Goal: Task Accomplishment & Management: Manage account settings

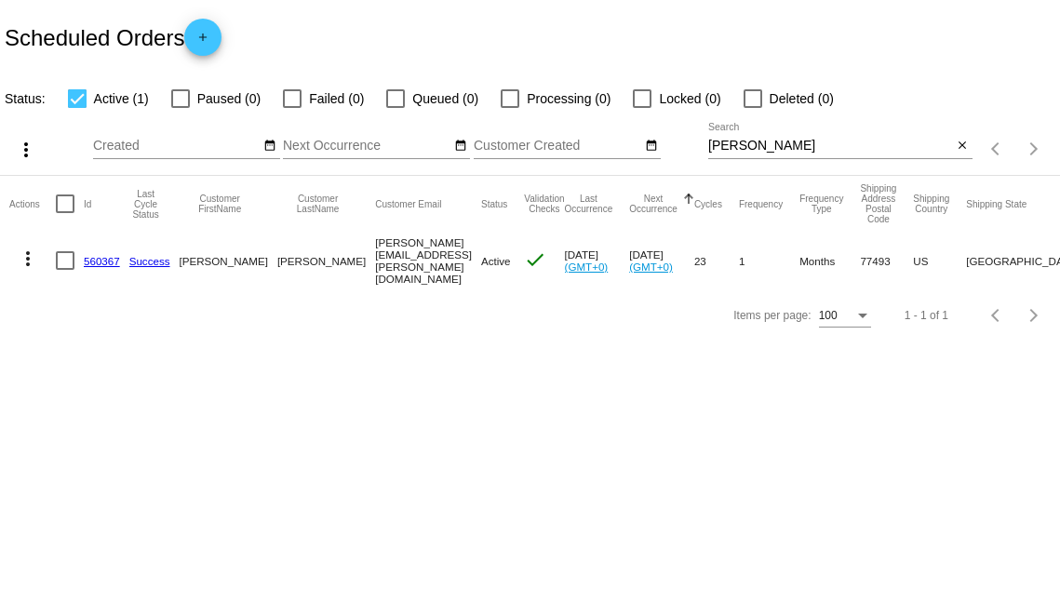
click at [723, 151] on input "[PERSON_NAME]" at bounding box center [830, 146] width 245 height 15
type input "[PERSON_NAME]"
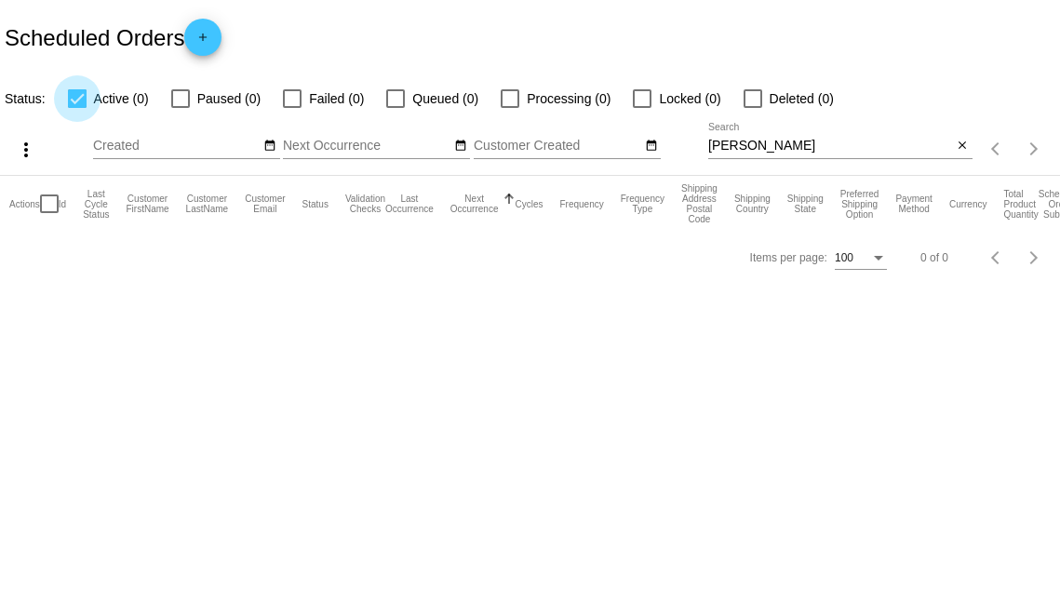
click at [84, 91] on div at bounding box center [77, 98] width 19 height 19
click at [77, 108] on input "Active (0)" at bounding box center [76, 108] width 1 height 1
checkbox input "false"
click at [190, 93] on div at bounding box center [180, 98] width 19 height 19
click at [181, 108] on input "Paused (0)" at bounding box center [180, 108] width 1 height 1
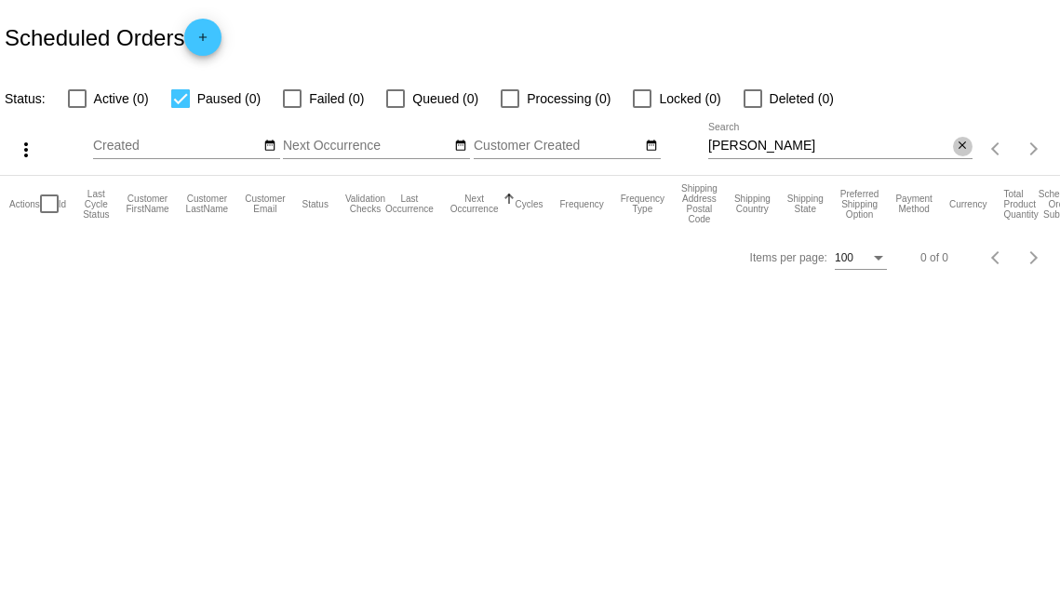
click at [965, 139] on mat-icon "close" at bounding box center [962, 146] width 13 height 15
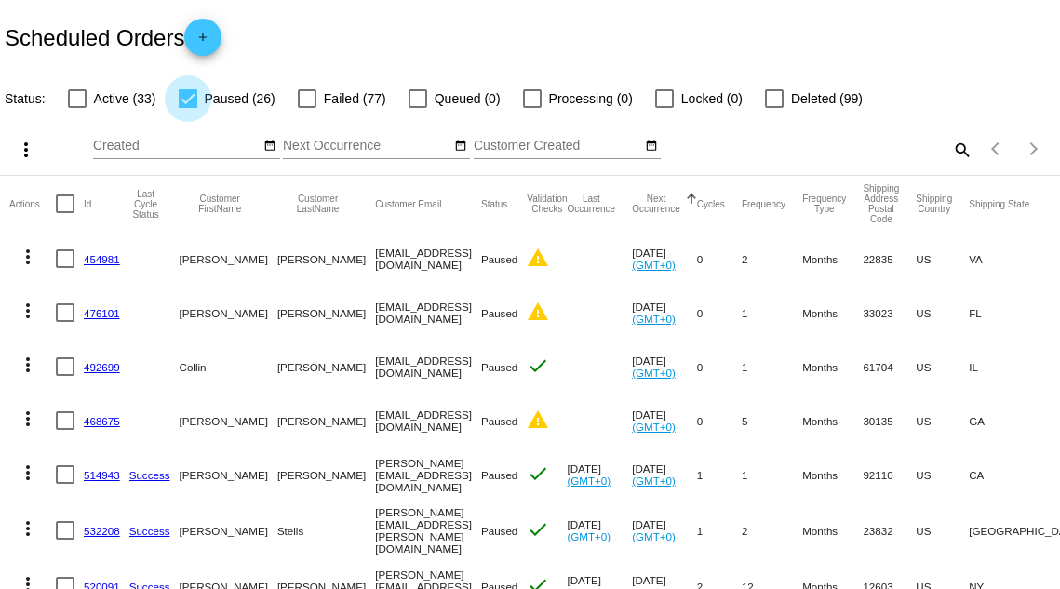
click at [180, 88] on label "Paused (26)" at bounding box center [227, 99] width 97 height 22
click at [187, 108] on input "Paused (26)" at bounding box center [187, 108] width 1 height 1
checkbox input "false"
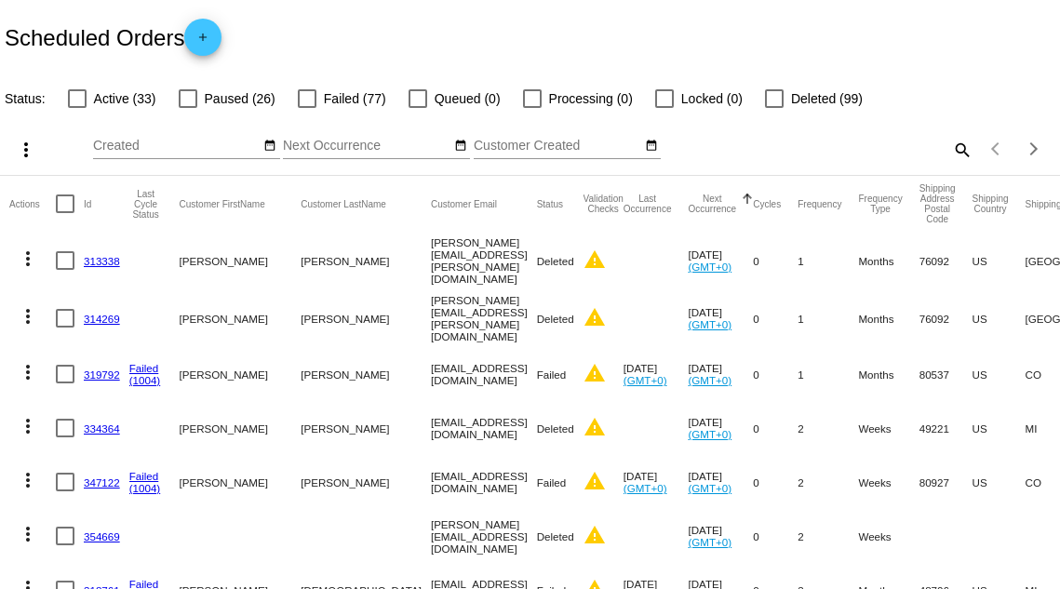
click at [957, 152] on mat-icon "search" at bounding box center [961, 149] width 22 height 29
click at [770, 143] on input "Search" at bounding box center [840, 146] width 264 height 15
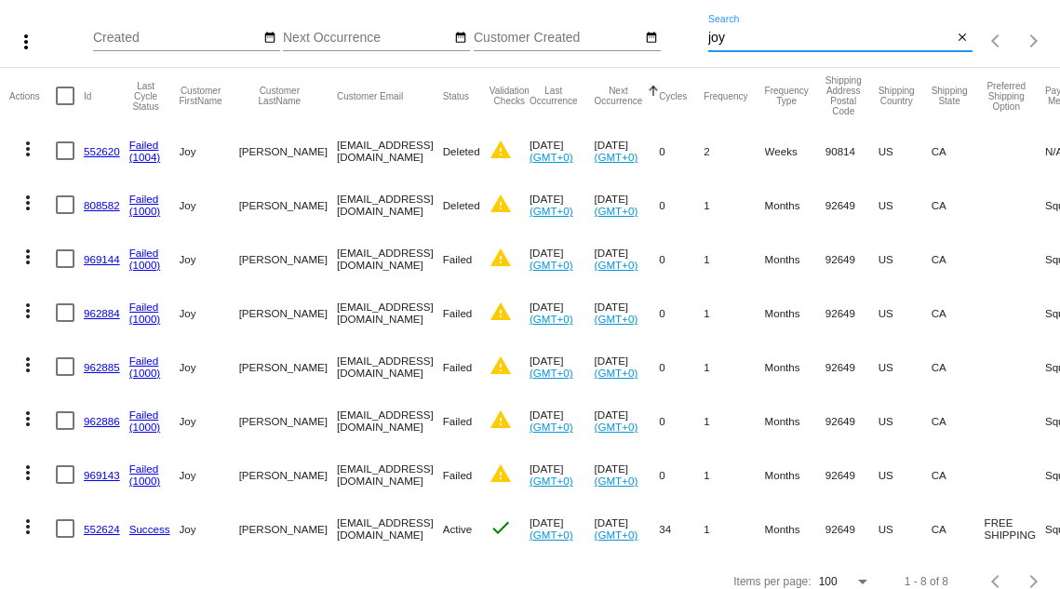
scroll to position [141, 0]
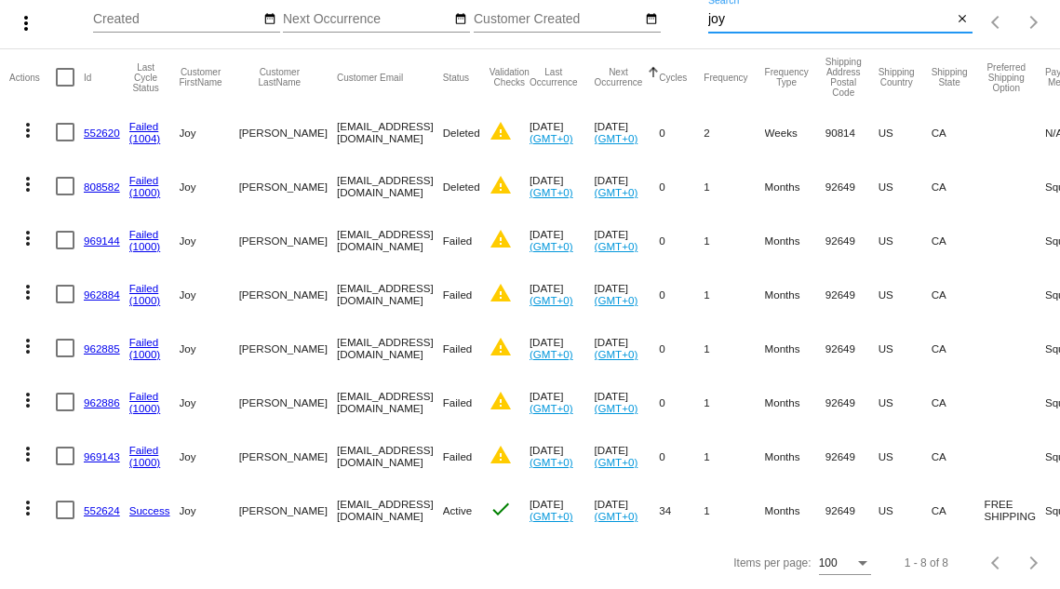
type input "joy"
click at [157, 456] on link "(1000)" at bounding box center [145, 462] width 32 height 12
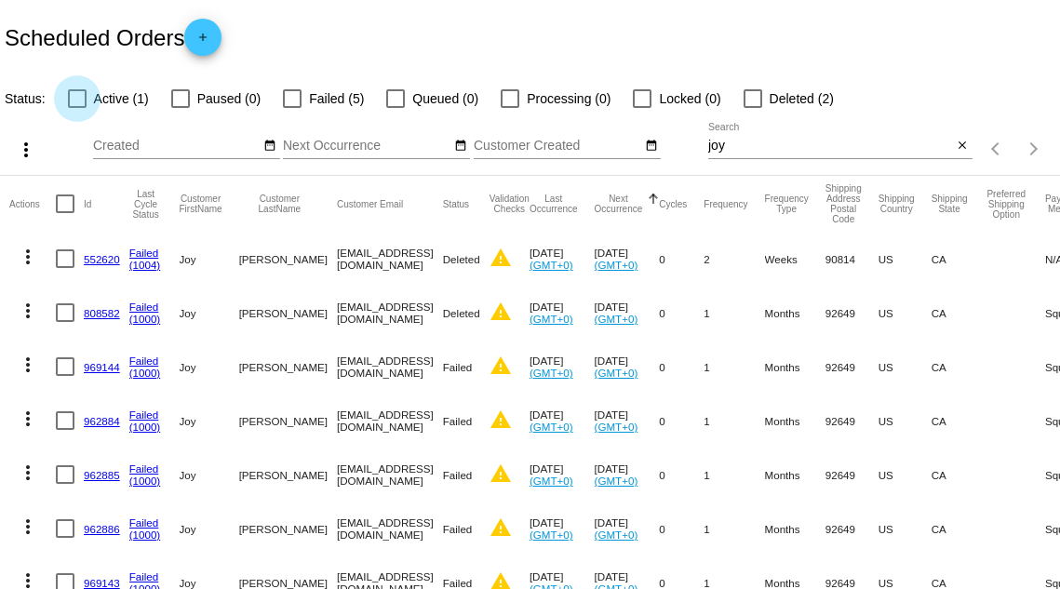
click at [106, 95] on span "Active (1)" at bounding box center [121, 99] width 55 height 22
click at [77, 108] on input "Active (1)" at bounding box center [76, 108] width 1 height 1
checkbox input "true"
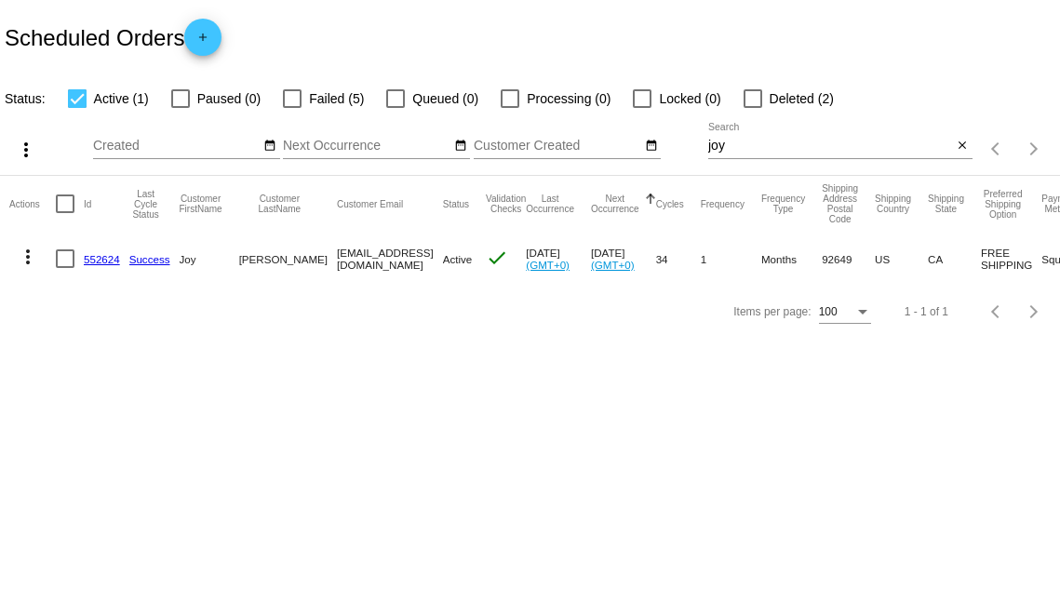
click at [107, 255] on link "552624" at bounding box center [102, 259] width 36 height 12
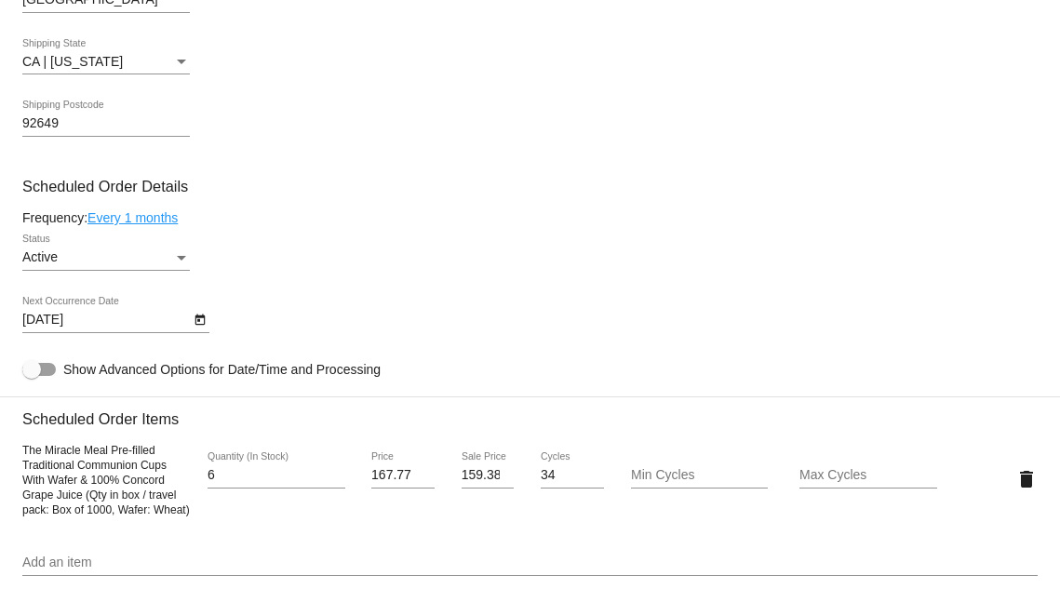
scroll to position [931, 0]
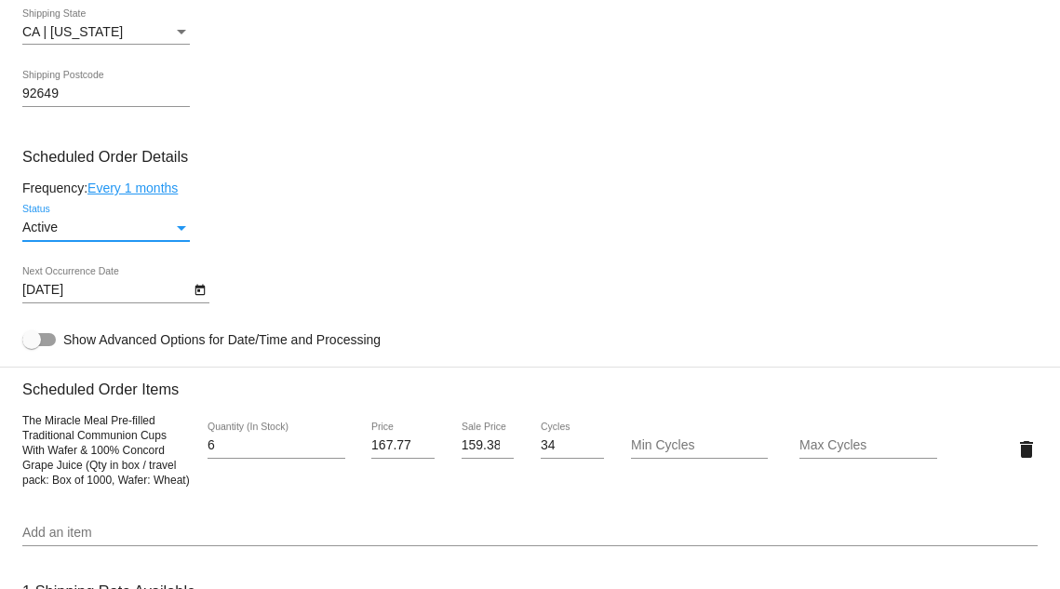
click at [81, 236] on div "Active" at bounding box center [97, 228] width 151 height 15
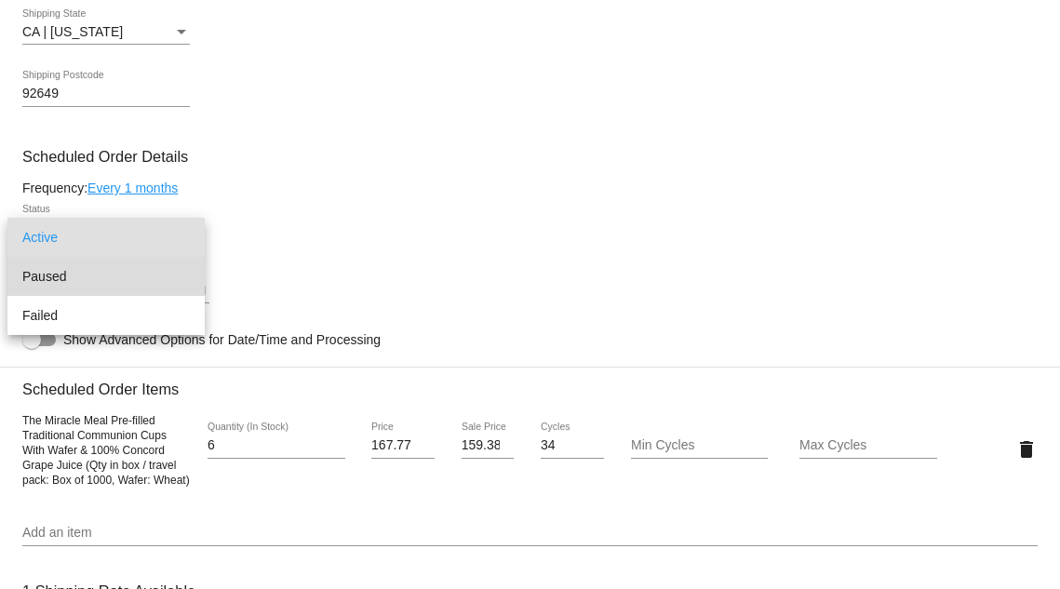
click at [74, 279] on span "Paused" at bounding box center [106, 276] width 168 height 39
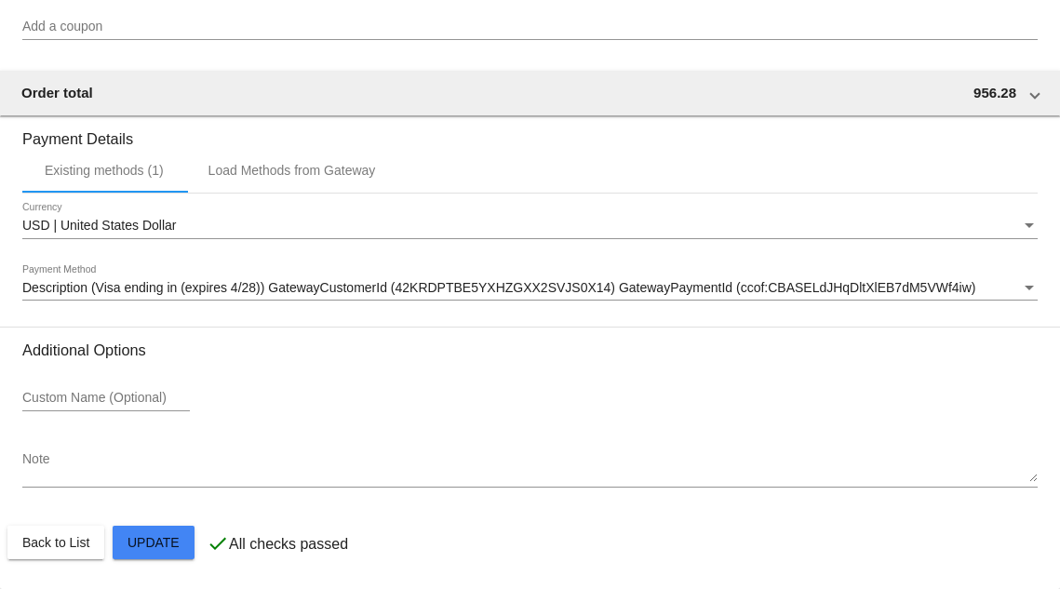
scroll to position [1706, 0]
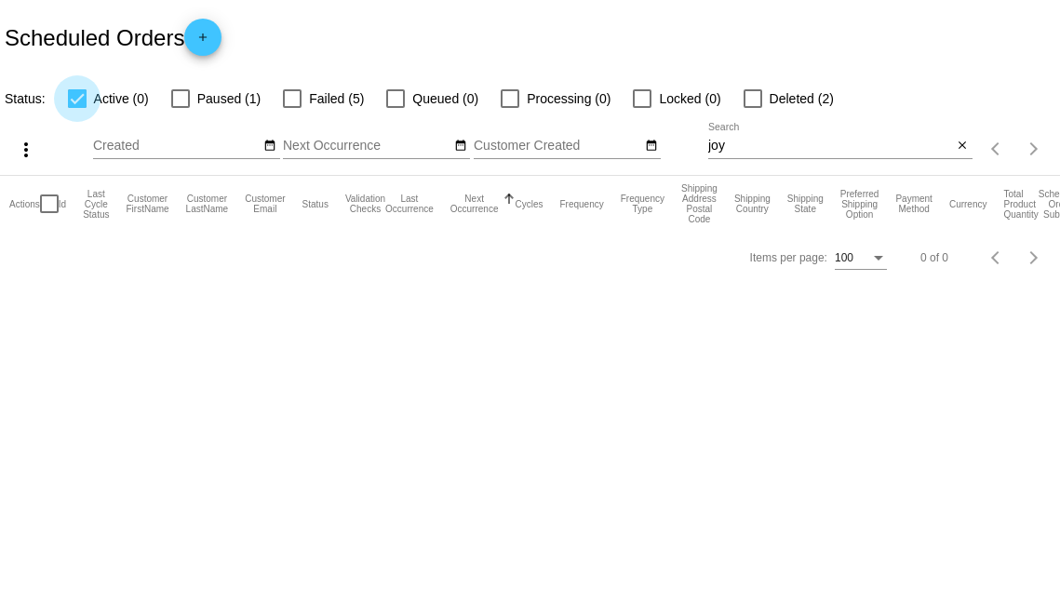
click at [82, 109] on label "Active (0)" at bounding box center [108, 99] width 81 height 22
click at [77, 109] on input "Active (0)" at bounding box center [76, 108] width 1 height 1
checkbox input "false"
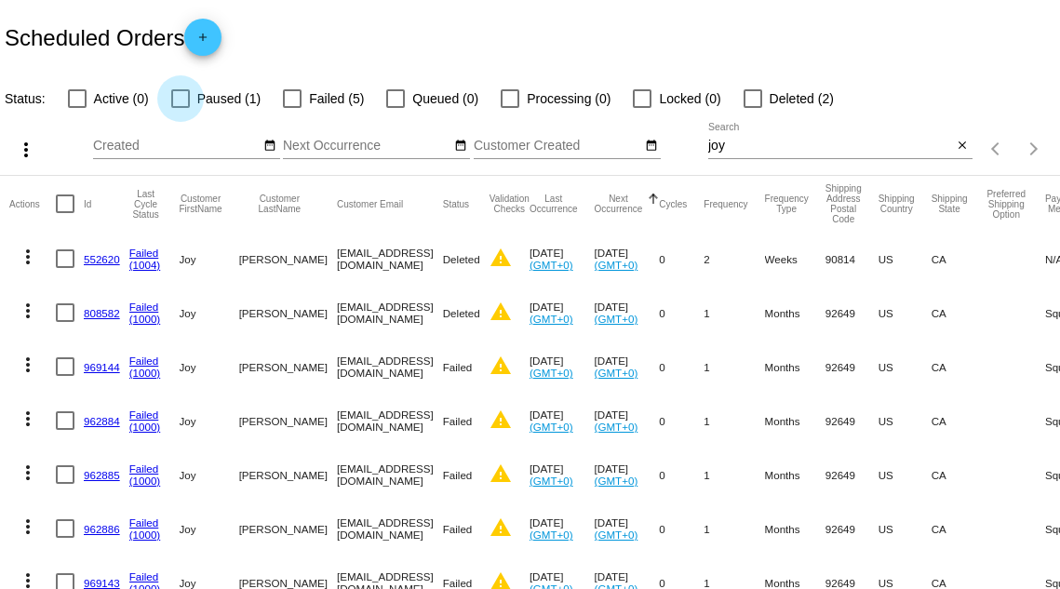
click at [220, 99] on span "Paused (1)" at bounding box center [228, 99] width 63 height 22
click at [181, 108] on input "Paused (1)" at bounding box center [180, 108] width 1 height 1
checkbox input "true"
